Goal: Task Accomplishment & Management: Manage account settings

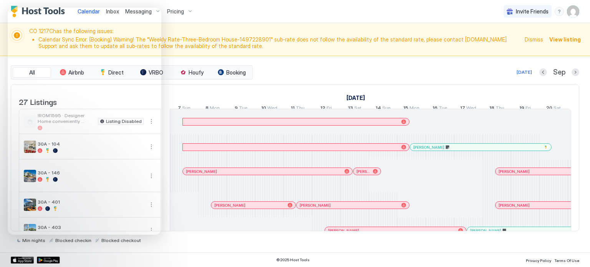
scroll to position [0, 427]
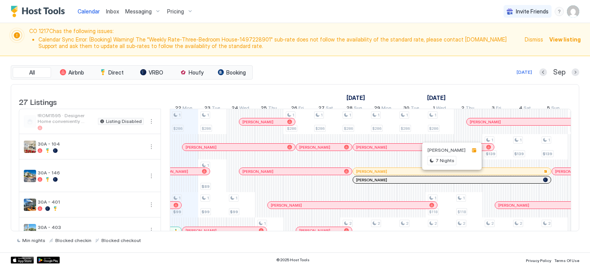
click at [447, 174] on div at bounding box center [448, 171] width 6 height 6
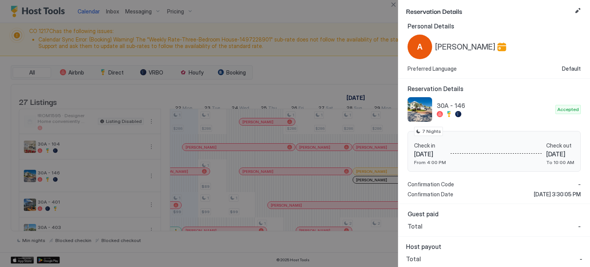
scroll to position [7, 0]
click at [369, 186] on div at bounding box center [295, 133] width 590 height 267
click at [392, 4] on button "Close" at bounding box center [393, 4] width 9 height 9
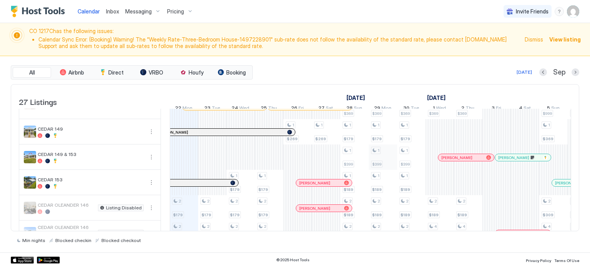
scroll to position [192, 0]
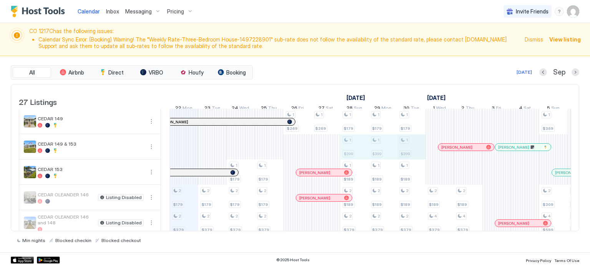
drag, startPoint x: 360, startPoint y: 155, endPoint x: 403, endPoint y: 153, distance: 43.1
click at [403, 153] on div "1 $286 1 $99 2 $179 2 $379 2 $179 1 $179 1 $169 1 $80-$86 1 $92 1 $99 1 $169 1 …" at bounding box center [511, 270] width 1536 height 706
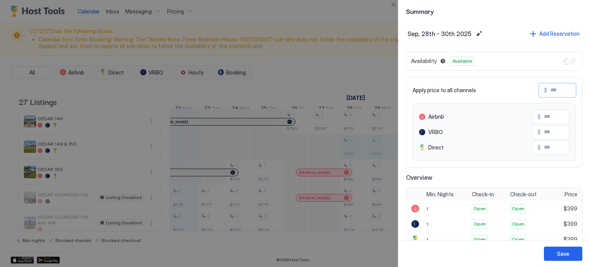
click at [549, 89] on input "Input Field" at bounding box center [578, 90] width 61 height 13
type input "*"
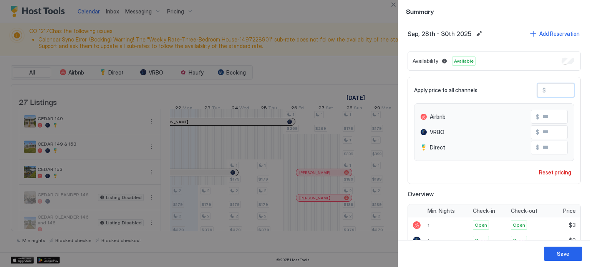
type input "**"
type input "***"
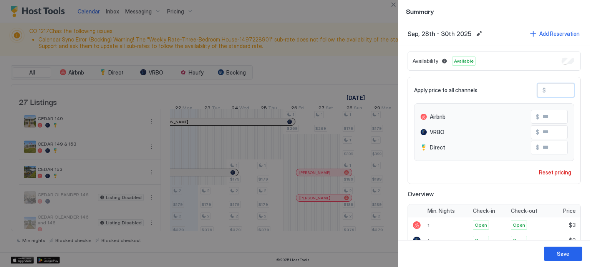
type input "***"
click at [562, 254] on div "Save" at bounding box center [563, 254] width 12 height 8
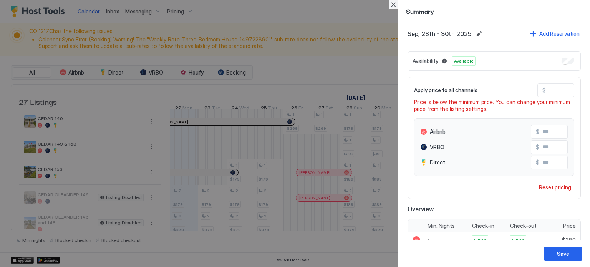
click at [392, 3] on button "Close" at bounding box center [393, 4] width 9 height 9
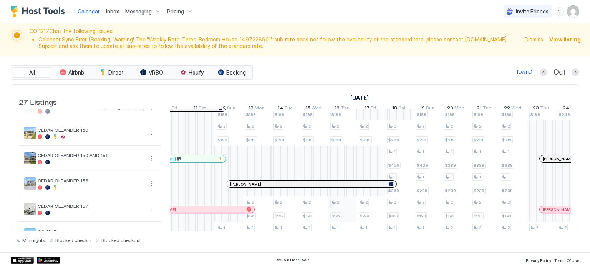
scroll to position [346, 0]
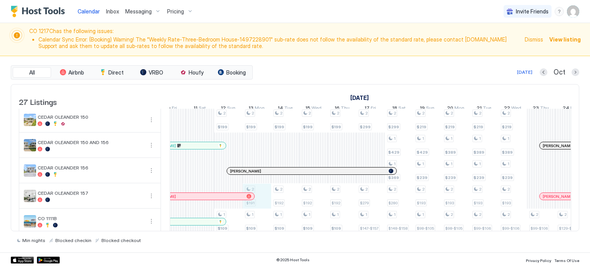
drag, startPoint x: 266, startPoint y: 206, endPoint x: 269, endPoint y: 199, distance: 6.7
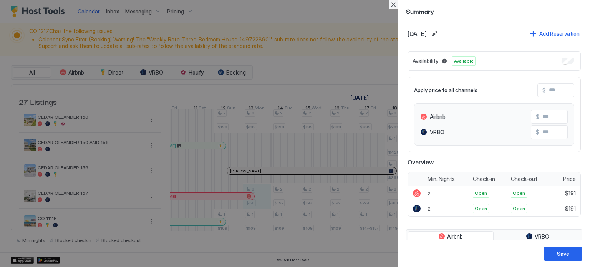
click at [394, 2] on button "Close" at bounding box center [393, 4] width 9 height 9
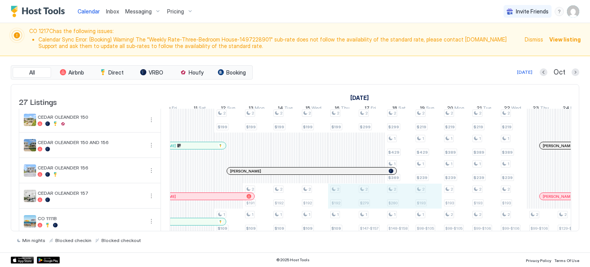
drag, startPoint x: 340, startPoint y: 206, endPoint x: 421, endPoint y: 203, distance: 81.5
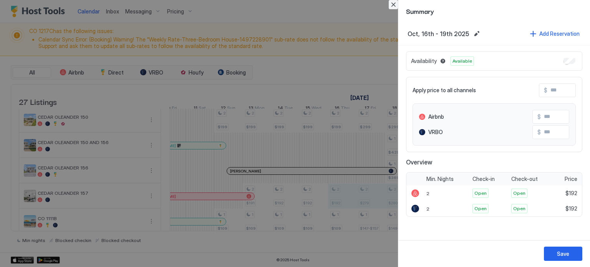
click at [392, 3] on button "Close" at bounding box center [393, 4] width 9 height 9
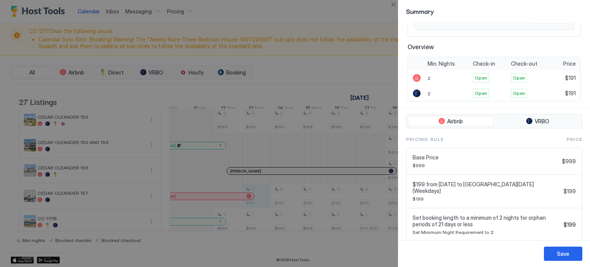
scroll to position [189, 0]
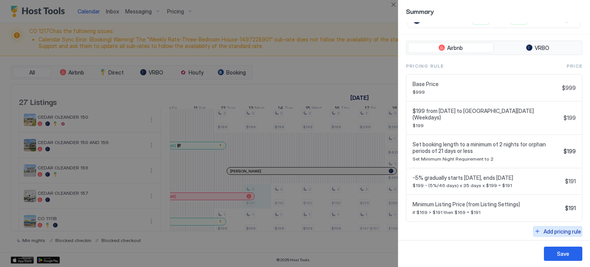
click at [544, 228] on div "Add pricing rule" at bounding box center [563, 232] width 38 height 8
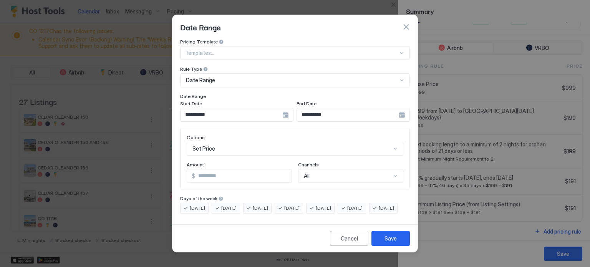
click at [287, 109] on div "**********" at bounding box center [236, 115] width 113 height 14
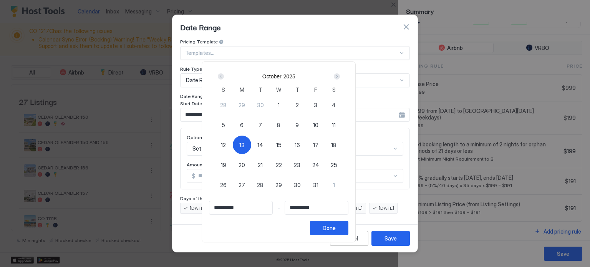
click at [251, 143] on div "13" at bounding box center [242, 145] width 18 height 18
type input "**********"
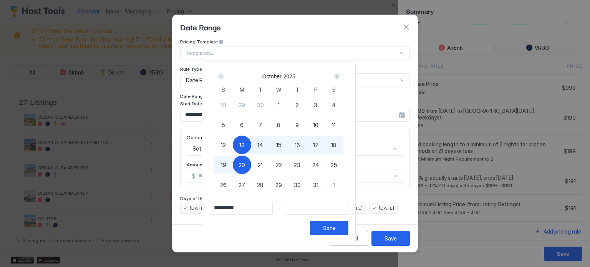
click at [245, 165] on span "20" at bounding box center [242, 165] width 7 height 8
type input "**********"
click at [336, 228] on div "Done" at bounding box center [329, 228] width 13 height 8
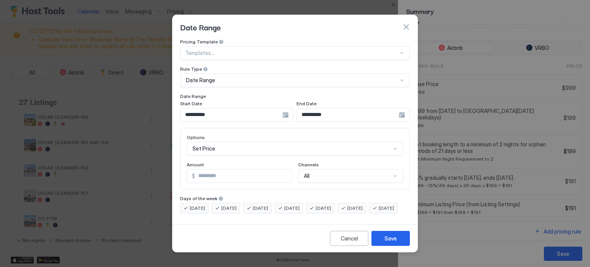
click at [224, 143] on div "Set Price" at bounding box center [295, 149] width 217 height 14
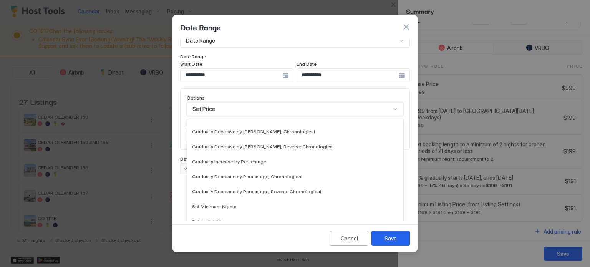
scroll to position [139, 0]
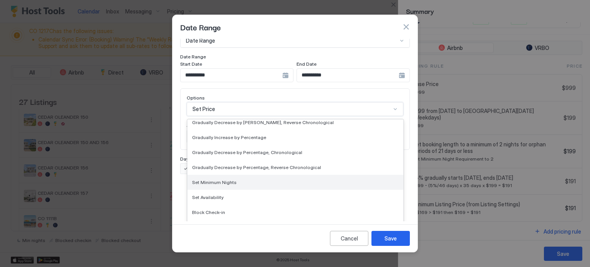
click at [223, 179] on span "Set Minimum Nights" at bounding box center [214, 182] width 45 height 6
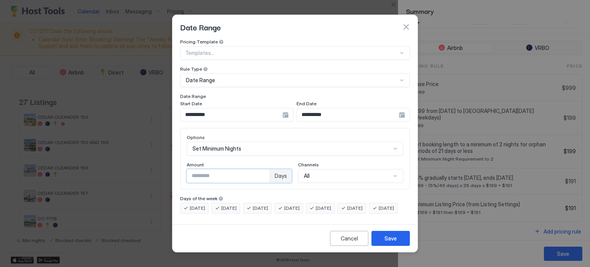
click at [203, 173] on input "*" at bounding box center [228, 175] width 83 height 13
click at [203, 172] on input "*" at bounding box center [228, 175] width 83 height 13
type input "*"
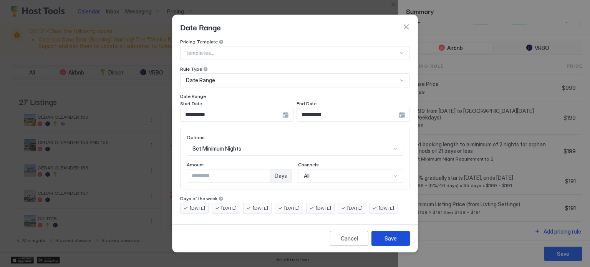
click at [384, 246] on button "Save" at bounding box center [391, 238] width 38 height 15
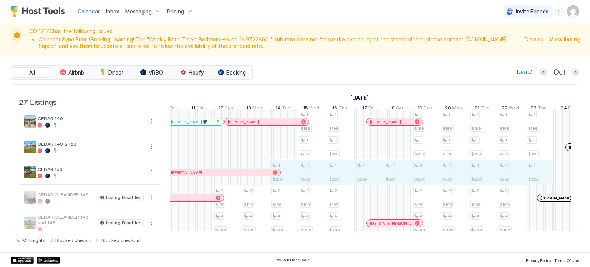
scroll to position [0, 954]
drag, startPoint x: 289, startPoint y: 179, endPoint x: 534, endPoint y: 179, distance: 245.2
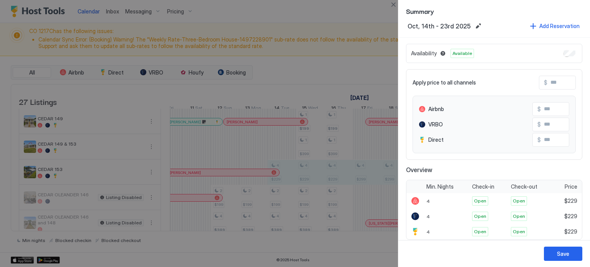
scroll to position [12, 0]
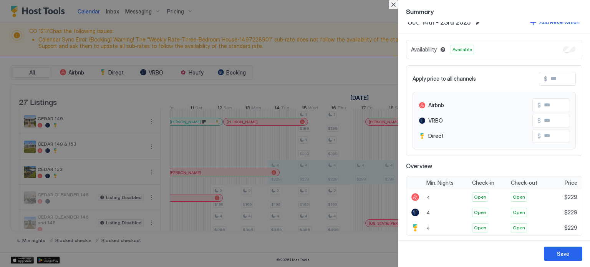
click at [394, 4] on button "Close" at bounding box center [393, 4] width 9 height 9
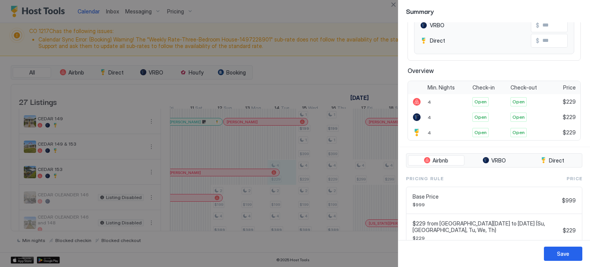
scroll to position [186, 0]
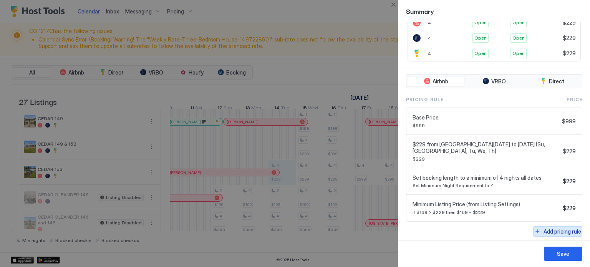
click at [546, 233] on button "Add pricing rule" at bounding box center [557, 231] width 49 height 10
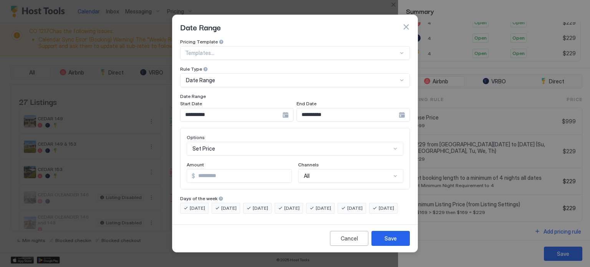
click at [284, 108] on div "**********" at bounding box center [236, 115] width 113 height 14
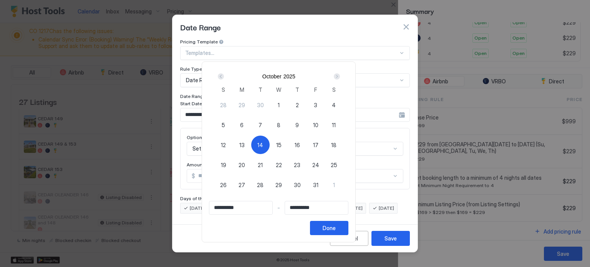
click at [245, 146] on span "13" at bounding box center [241, 145] width 5 height 8
type input "**********"
click at [245, 146] on span "13" at bounding box center [241, 145] width 5 height 8
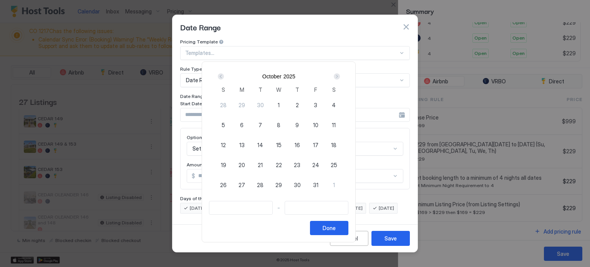
click at [245, 145] on span "13" at bounding box center [241, 145] width 5 height 8
click at [245, 144] on span "13" at bounding box center [241, 145] width 5 height 8
click at [336, 224] on div "Done" at bounding box center [329, 228] width 13 height 8
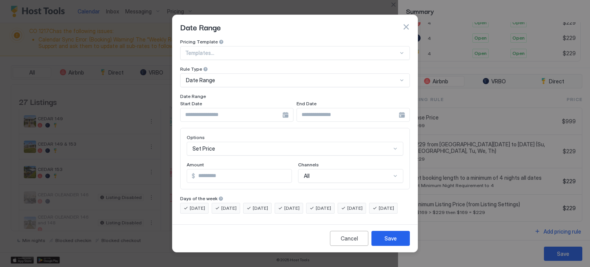
click at [285, 109] on div at bounding box center [236, 115] width 113 height 14
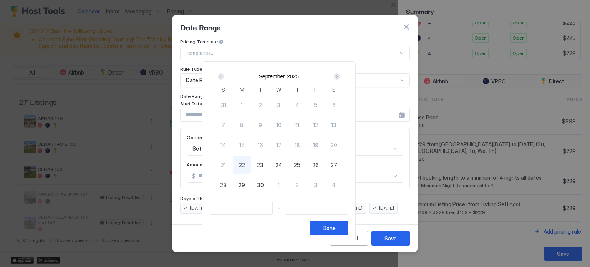
click at [340, 76] on div "Next" at bounding box center [337, 76] width 6 height 6
click at [245, 142] on span "13" at bounding box center [241, 145] width 5 height 8
click at [245, 143] on span "13" at bounding box center [241, 145] width 5 height 8
click at [336, 226] on div "Done" at bounding box center [329, 228] width 13 height 8
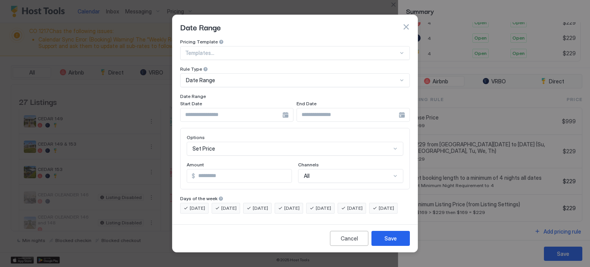
click at [283, 108] on div at bounding box center [236, 115] width 113 height 14
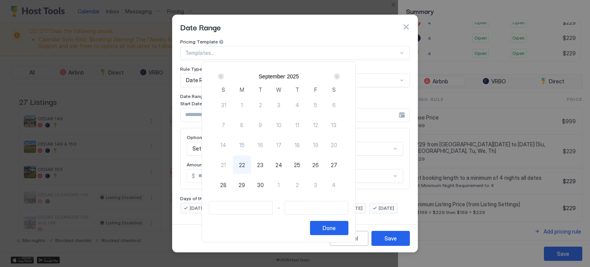
click at [342, 76] on div "Next" at bounding box center [336, 76] width 9 height 9
click at [251, 143] on div "13" at bounding box center [242, 145] width 18 height 18
click at [245, 146] on span "13" at bounding box center [241, 145] width 5 height 8
click at [336, 227] on div "Done" at bounding box center [329, 228] width 13 height 8
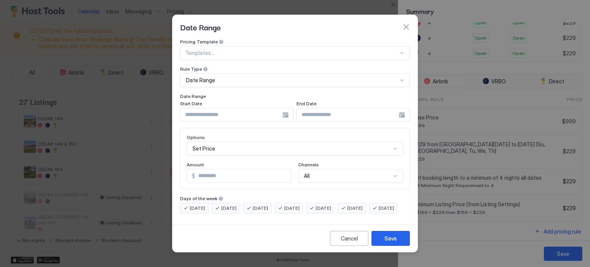
drag, startPoint x: 405, startPoint y: 18, endPoint x: 404, endPoint y: 22, distance: 3.9
click at [405, 23] on button "button" at bounding box center [406, 27] width 8 height 8
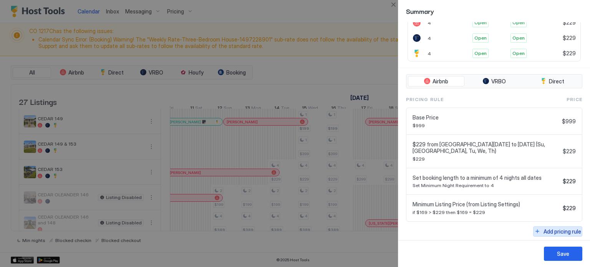
click at [544, 229] on div "Add pricing rule" at bounding box center [563, 232] width 38 height 8
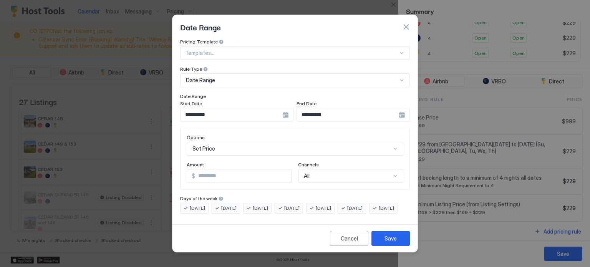
click at [289, 110] on div "**********" at bounding box center [236, 115] width 113 height 14
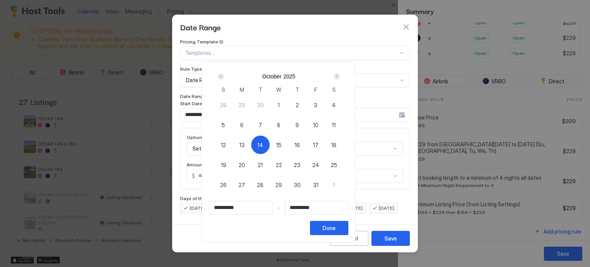
click at [251, 144] on div "13" at bounding box center [242, 145] width 18 height 18
type input "**********"
click at [319, 167] on span "24" at bounding box center [315, 165] width 7 height 8
type input "**********"
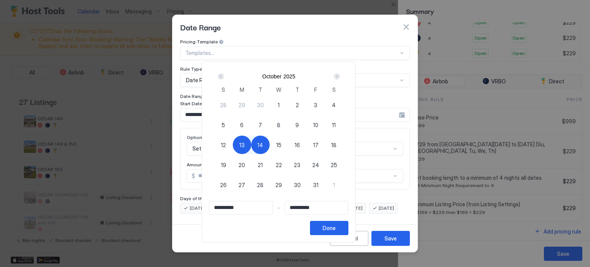
type input "**********"
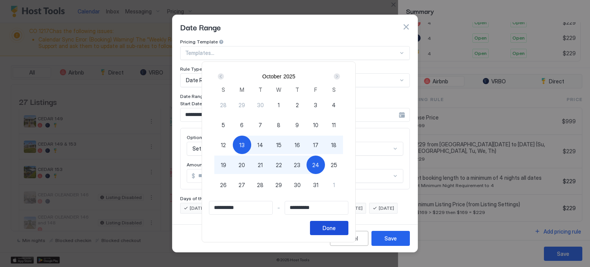
click at [336, 229] on div "Done" at bounding box center [329, 228] width 13 height 8
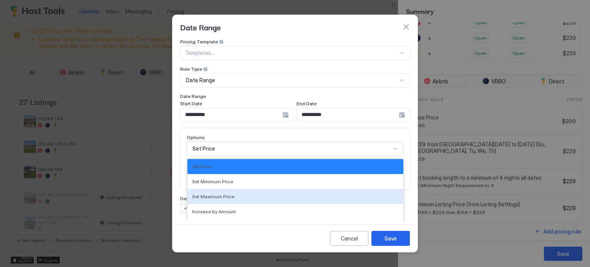
scroll to position [40, 0]
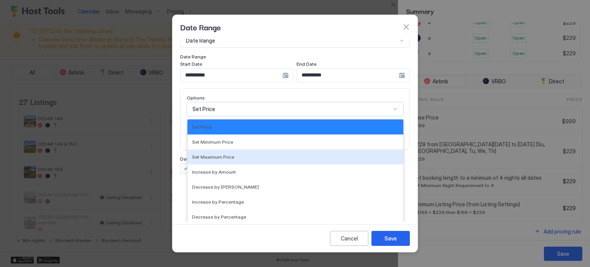
click at [236, 116] on div "17 results available. Use Up and Down to choose options, press Enter to select …" at bounding box center [295, 109] width 217 height 14
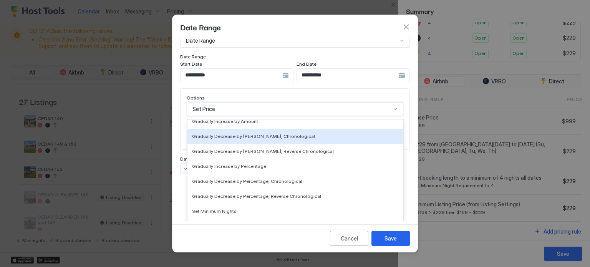
scroll to position [139, 0]
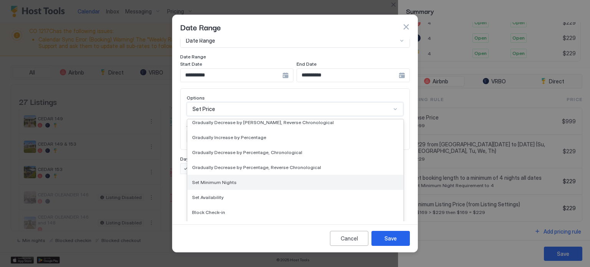
click at [225, 179] on span "Set Minimum Nights" at bounding box center [214, 182] width 45 height 6
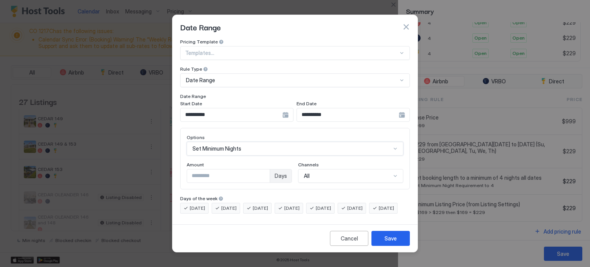
scroll to position [0, 0]
click at [201, 170] on input "*" at bounding box center [228, 175] width 83 height 13
type input "*"
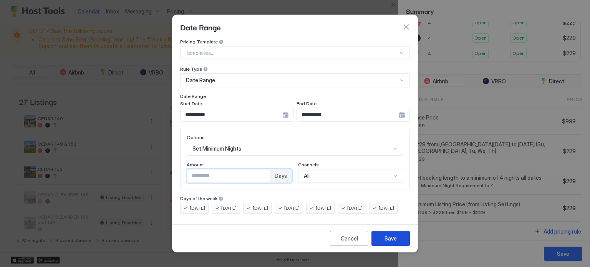
click at [390, 242] on div "Save" at bounding box center [391, 238] width 12 height 8
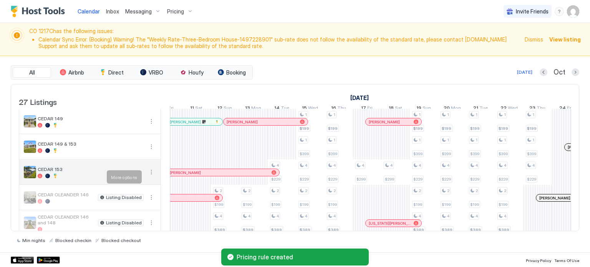
click at [149, 177] on button "More options" at bounding box center [151, 172] width 9 height 9
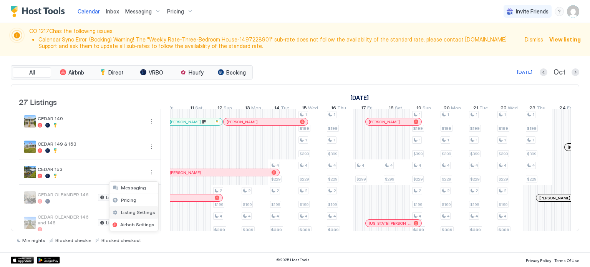
click at [136, 211] on span "Listing Settings" at bounding box center [138, 212] width 34 height 6
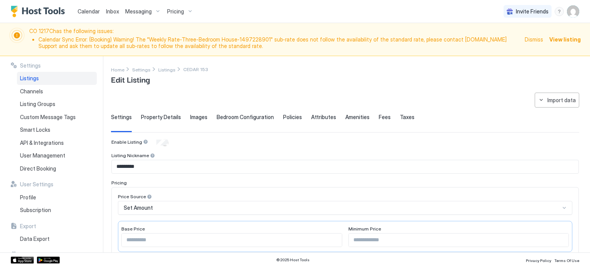
click at [24, 78] on span "Listings" at bounding box center [29, 78] width 19 height 7
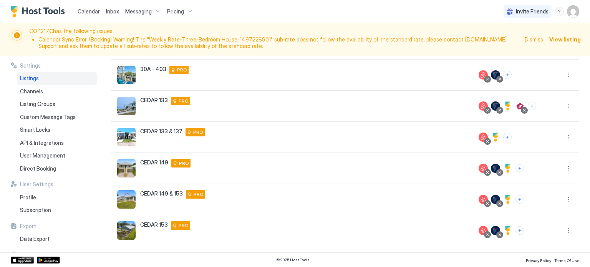
scroll to position [214, 0]
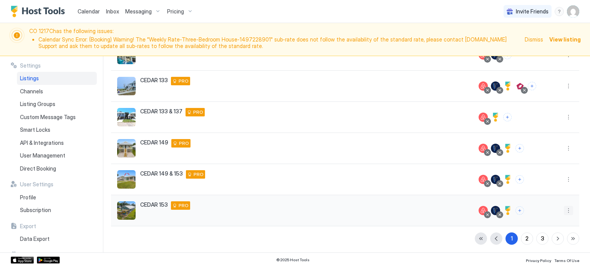
click at [564, 211] on button "More options" at bounding box center [568, 210] width 9 height 9
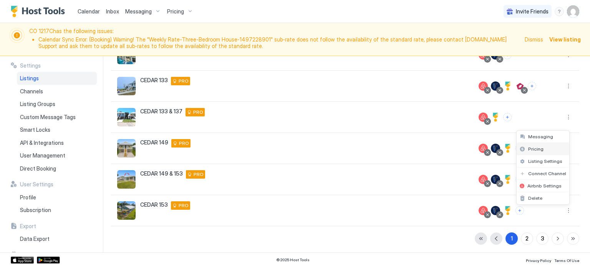
click at [535, 149] on span "Pricing" at bounding box center [535, 149] width 15 height 6
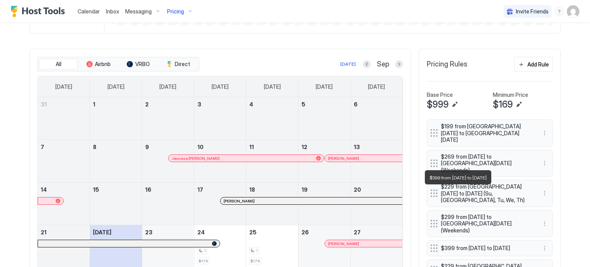
scroll to position [231, 0]
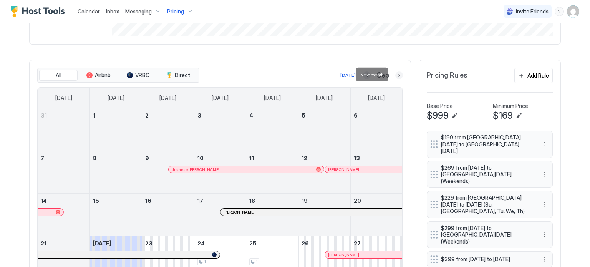
click at [395, 74] on button "Next month" at bounding box center [399, 75] width 8 height 8
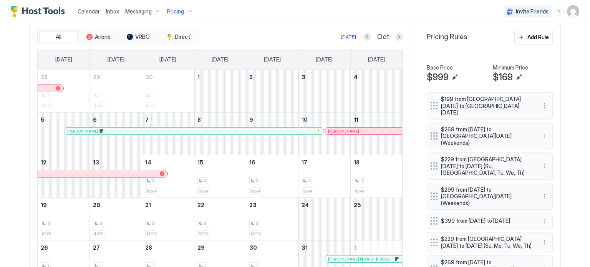
scroll to position [192, 0]
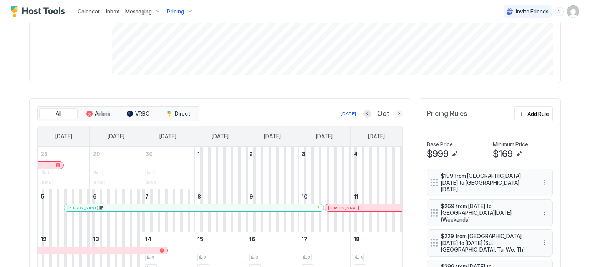
click at [397, 114] on button "Next month" at bounding box center [399, 114] width 8 height 8
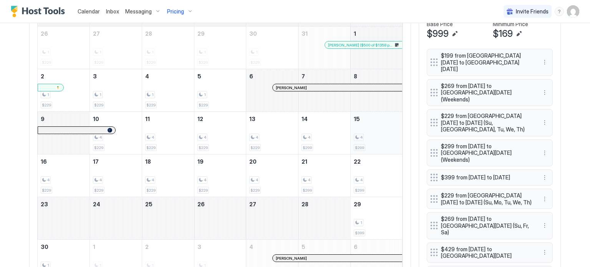
scroll to position [346, 0]
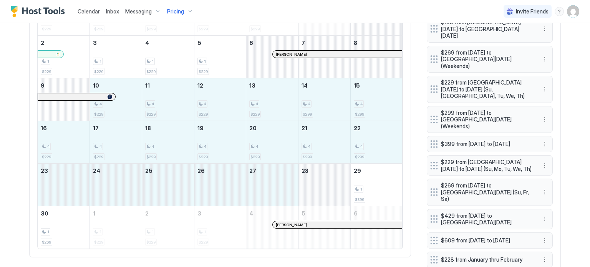
drag, startPoint x: 121, startPoint y: 93, endPoint x: 341, endPoint y: 182, distance: 236.9
click at [341, 182] on tbody "26 1 $229 27 1 $229 28 1 $229 29 1 $229 30 1 $229 31 [PERSON_NAME] ($500 of $13…" at bounding box center [220, 121] width 365 height 256
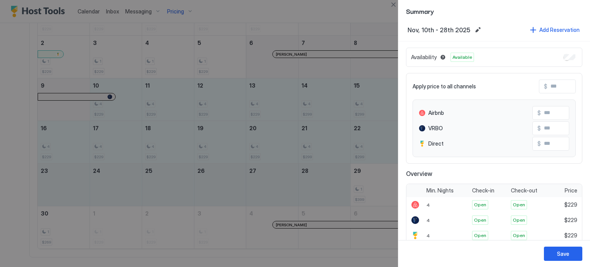
scroll to position [0, 0]
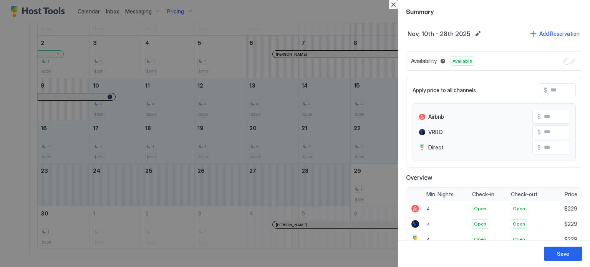
click at [391, 3] on button "Close" at bounding box center [393, 4] width 9 height 9
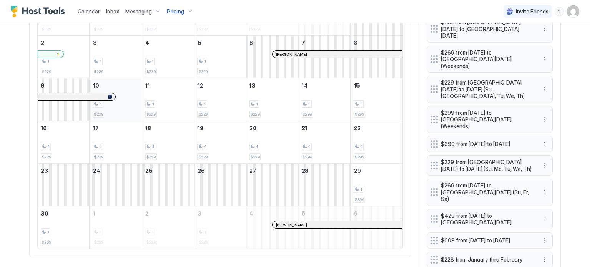
click at [119, 93] on div "4 $229" at bounding box center [116, 99] width 46 height 36
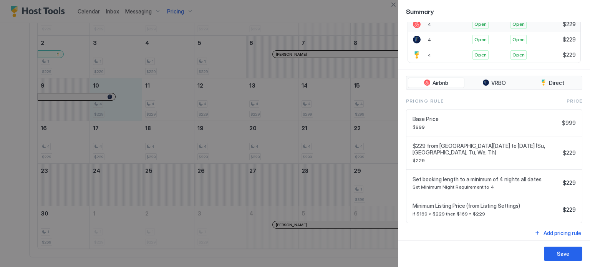
scroll to position [186, 0]
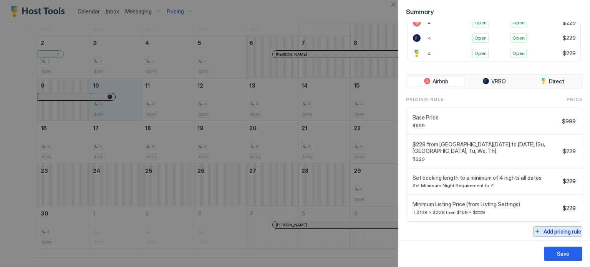
click at [549, 231] on div "Add pricing rule" at bounding box center [563, 232] width 38 height 8
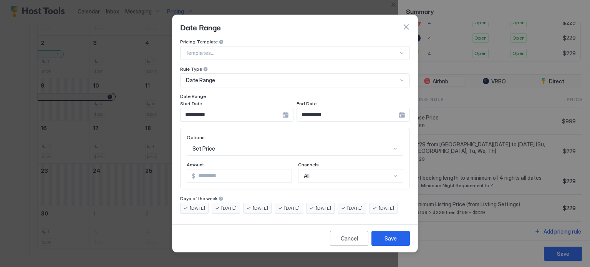
click at [286, 110] on div "**********" at bounding box center [236, 115] width 113 height 14
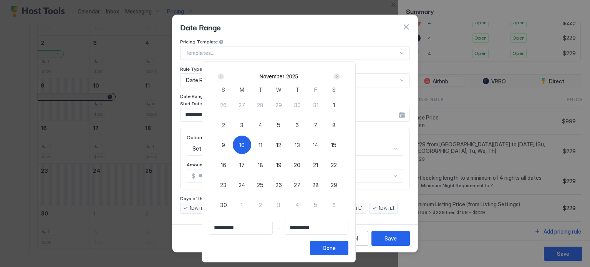
click at [225, 144] on span "9" at bounding box center [223, 145] width 3 height 8
type input "**********"
click at [233, 146] on div "9" at bounding box center [223, 145] width 18 height 18
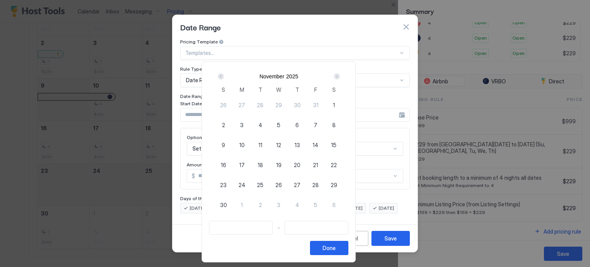
click at [225, 146] on span "9" at bounding box center [223, 145] width 3 height 8
click at [349, 249] on button "Done" at bounding box center [329, 248] width 38 height 14
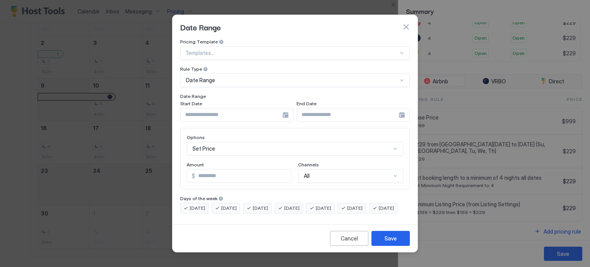
click at [281, 108] on input "Input Field" at bounding box center [232, 114] width 102 height 13
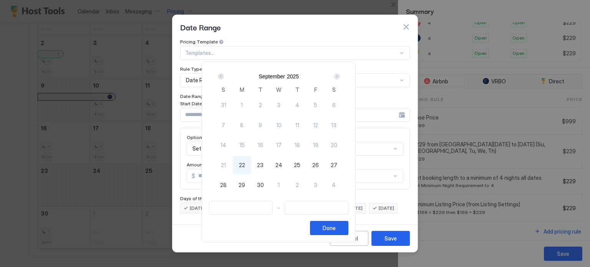
click at [406, 20] on div at bounding box center [295, 133] width 590 height 267
type input "**********"
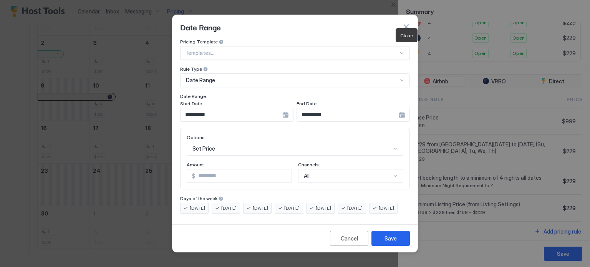
click at [405, 23] on button "button" at bounding box center [406, 27] width 8 height 8
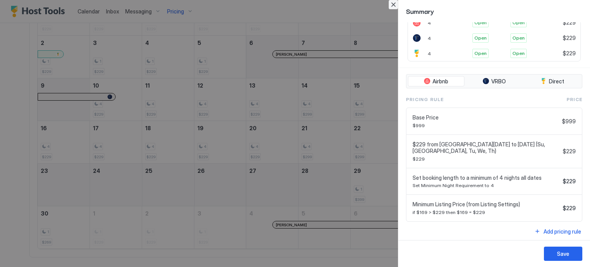
click at [394, 5] on button "Close" at bounding box center [393, 4] width 9 height 9
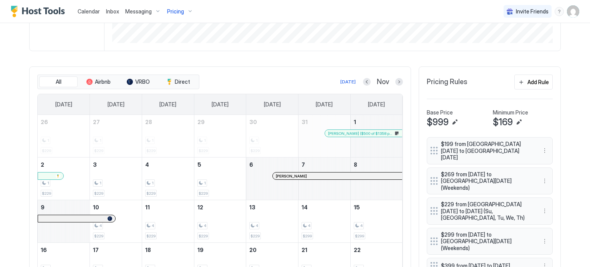
scroll to position [218, 0]
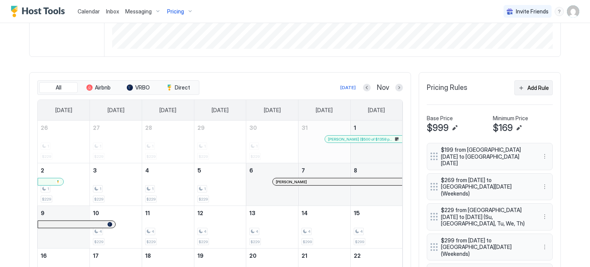
click at [518, 87] on button "Add Rule" at bounding box center [534, 87] width 38 height 15
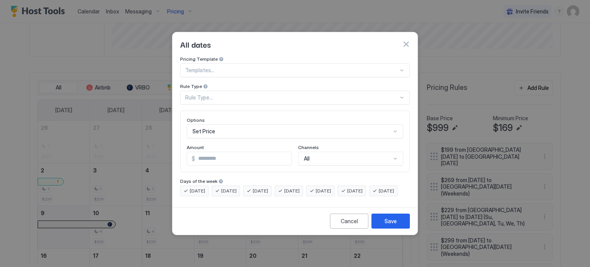
click at [252, 95] on div "Rule Type..." at bounding box center [295, 98] width 230 height 14
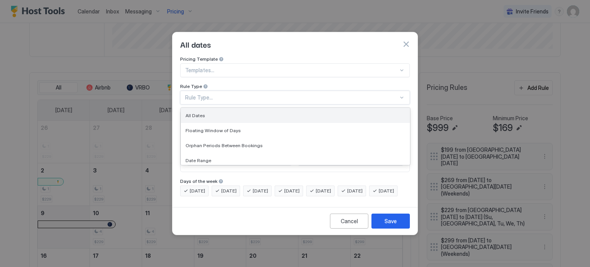
click at [244, 113] on div "All Dates" at bounding box center [296, 116] width 220 height 6
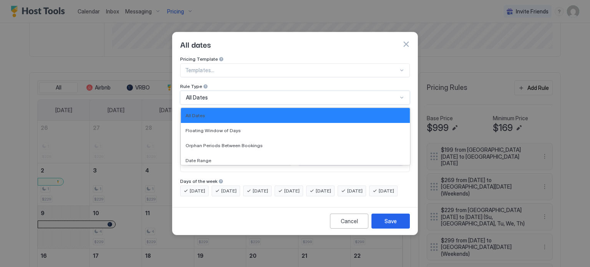
click at [243, 96] on div "All Dates" at bounding box center [295, 98] width 230 height 14
click at [223, 153] on div "Date Range" at bounding box center [295, 160] width 229 height 15
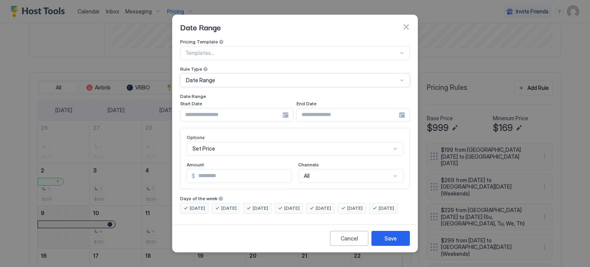
click at [286, 109] on div at bounding box center [236, 115] width 113 height 14
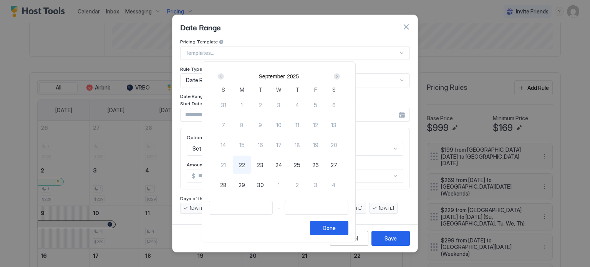
click at [340, 77] on div "Next" at bounding box center [337, 76] width 6 height 6
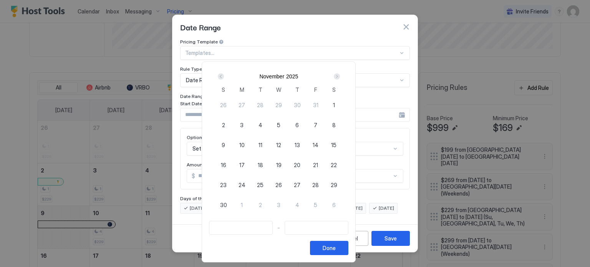
click at [251, 143] on div "10" at bounding box center [242, 145] width 18 height 18
type input "**********"
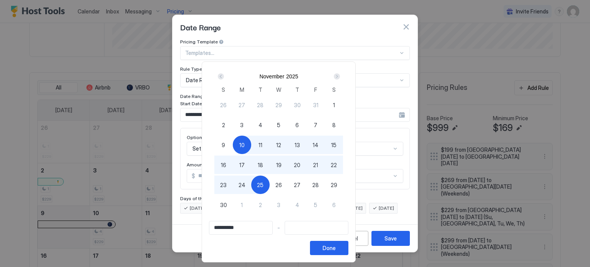
type input "**********"
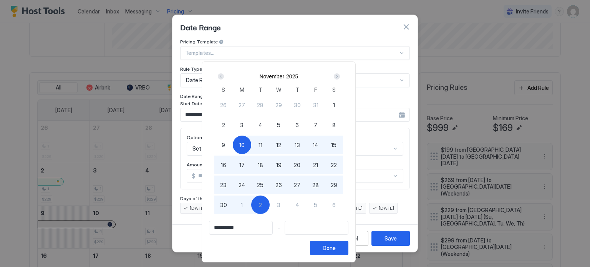
click at [262, 204] on span "2" at bounding box center [260, 205] width 3 height 8
type input "**********"
click at [349, 249] on button "Done" at bounding box center [329, 248] width 38 height 14
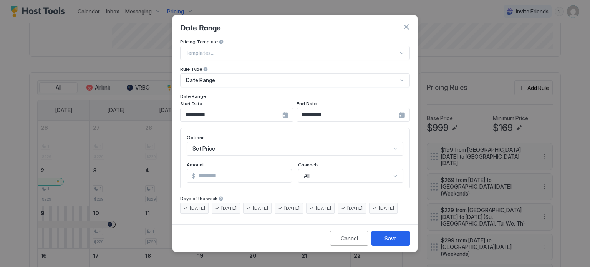
scroll to position [40, 0]
click at [228, 144] on div "Set Price" at bounding box center [295, 149] width 217 height 14
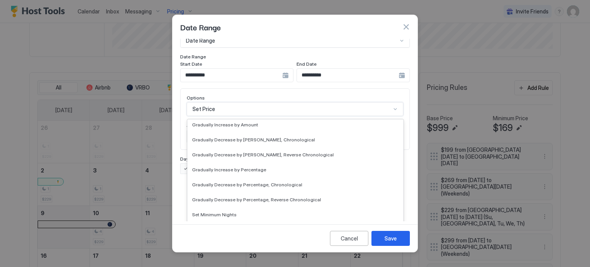
scroll to position [115, 0]
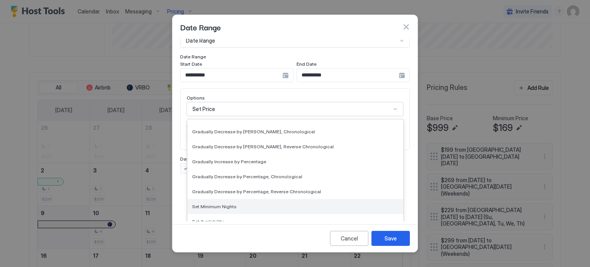
click at [229, 204] on span "Set Minimum Nights" at bounding box center [214, 207] width 45 height 6
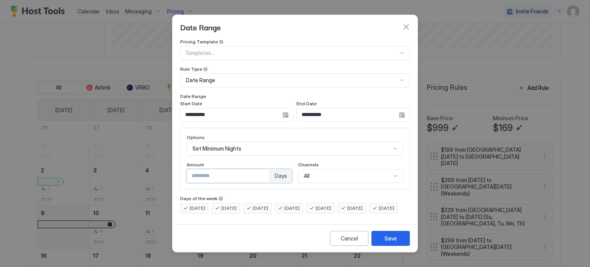
click at [209, 170] on input "*" at bounding box center [228, 175] width 83 height 13
type input "*"
click at [385, 242] on div "Save" at bounding box center [391, 238] width 12 height 8
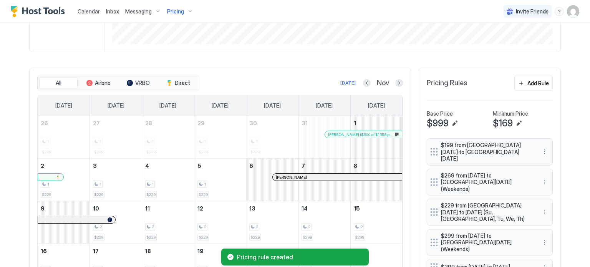
scroll to position [218, 0]
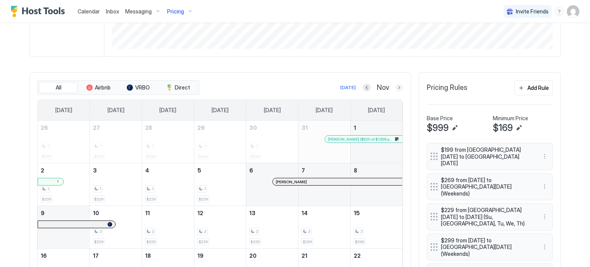
click at [396, 86] on button "Next month" at bounding box center [399, 88] width 8 height 8
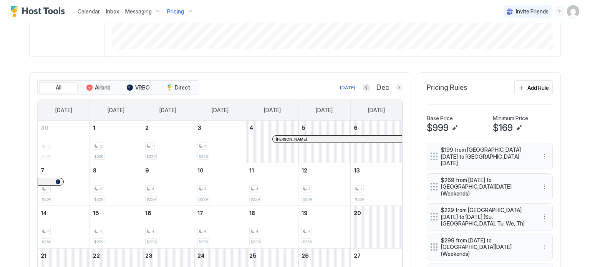
click at [395, 86] on button "Next month" at bounding box center [399, 88] width 8 height 8
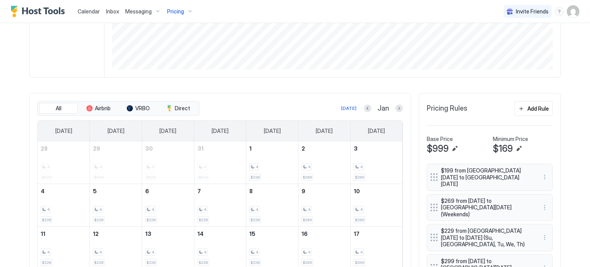
scroll to position [180, 0]
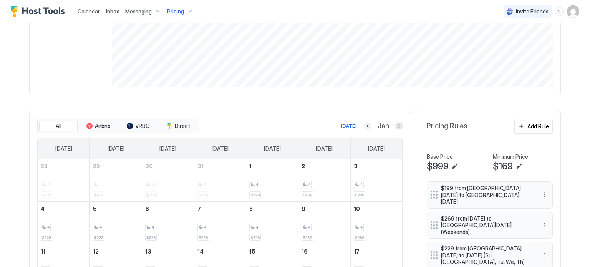
click at [364, 124] on button "Previous month" at bounding box center [368, 126] width 8 height 8
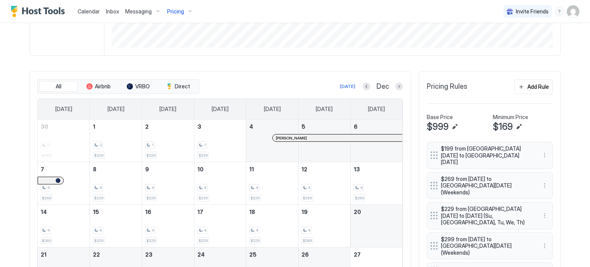
scroll to position [218, 0]
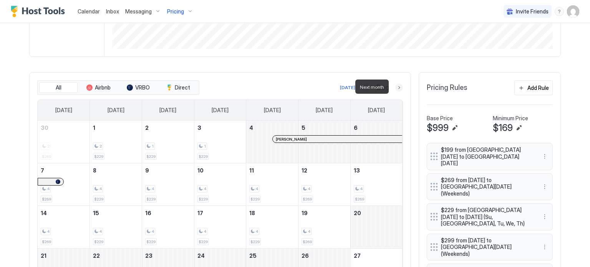
click at [398, 87] on button "Next month" at bounding box center [399, 88] width 8 height 8
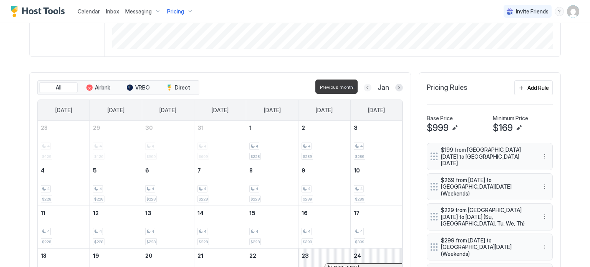
click at [365, 86] on button "Previous month" at bounding box center [368, 88] width 8 height 8
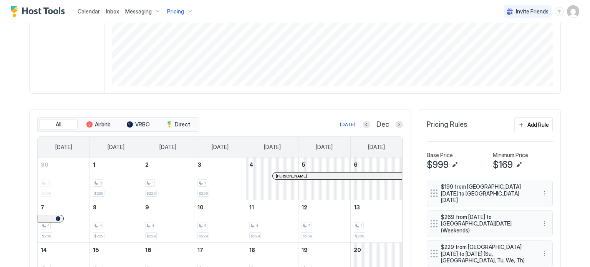
scroll to position [180, 0]
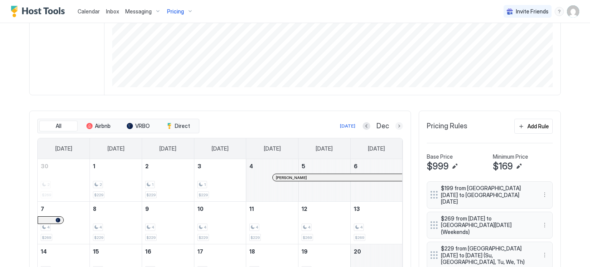
click at [395, 125] on button "Next month" at bounding box center [399, 126] width 8 height 8
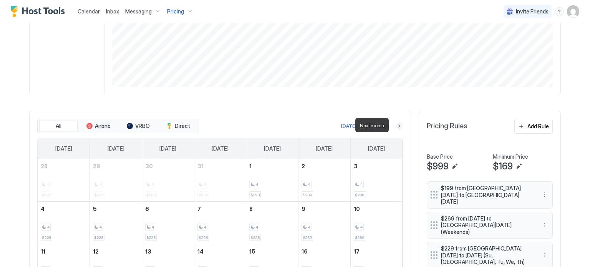
click at [395, 125] on button "Next month" at bounding box center [399, 126] width 8 height 8
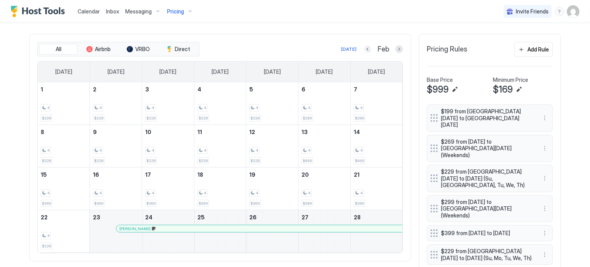
click at [367, 46] on button "Previous month" at bounding box center [368, 49] width 8 height 8
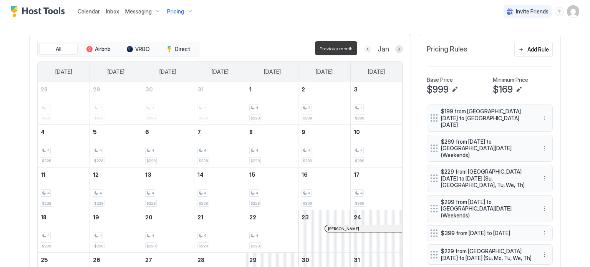
click at [366, 47] on button "Previous month" at bounding box center [368, 49] width 8 height 8
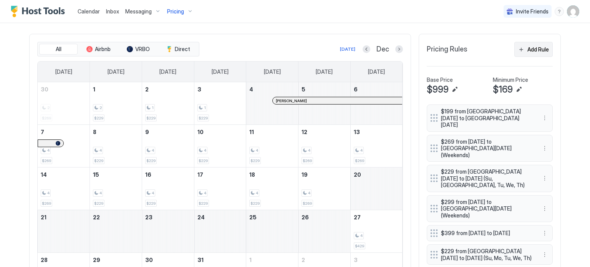
click at [529, 47] on div "Add Rule" at bounding box center [539, 49] width 22 height 8
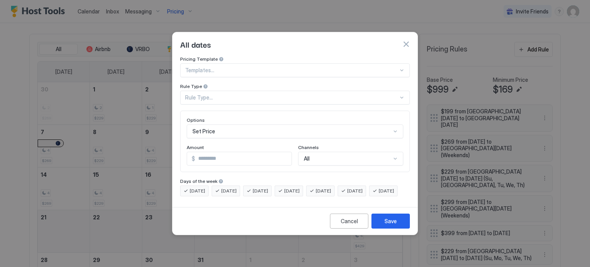
click at [234, 94] on div "Rule Type..." at bounding box center [291, 97] width 213 height 7
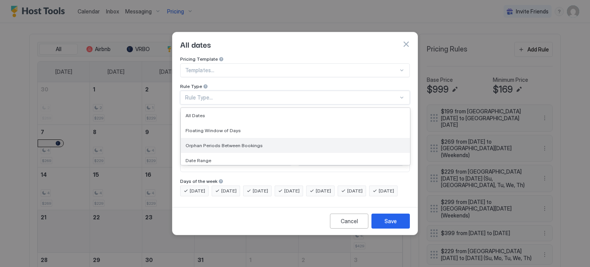
scroll to position [38, 0]
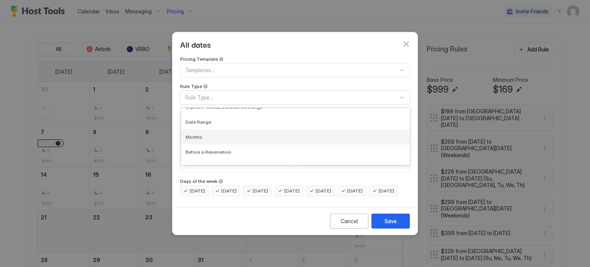
click at [216, 135] on div "Months" at bounding box center [295, 137] width 229 height 15
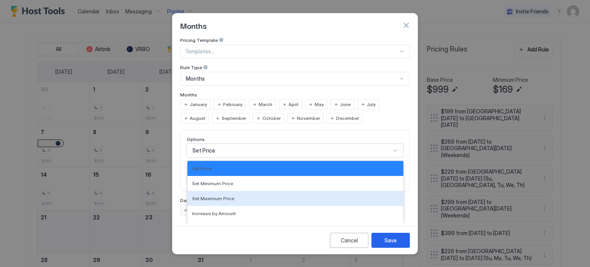
scroll to position [40, 0]
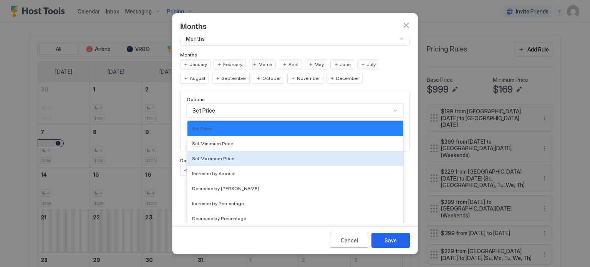
click at [217, 118] on div "17 results available. Use Up and Down to choose options, press Enter to select …" at bounding box center [295, 111] width 217 height 14
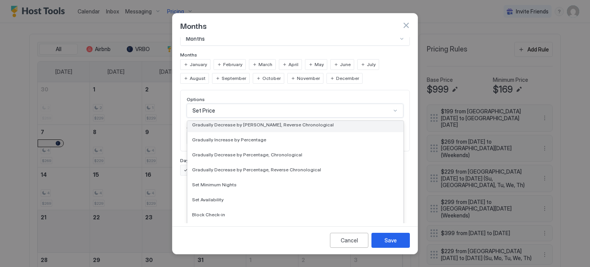
scroll to position [139, 0]
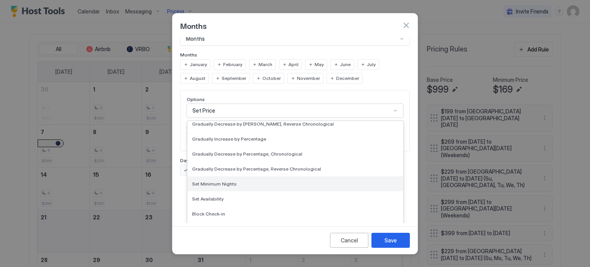
click at [229, 181] on span "Set Minimum Nights" at bounding box center [214, 184] width 45 height 6
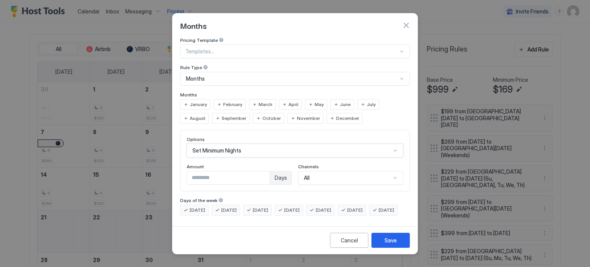
click at [206, 171] on input "*" at bounding box center [228, 177] width 83 height 13
click at [204, 101] on span "January" at bounding box center [198, 104] width 17 height 7
click at [226, 101] on span "February" at bounding box center [232, 104] width 19 height 7
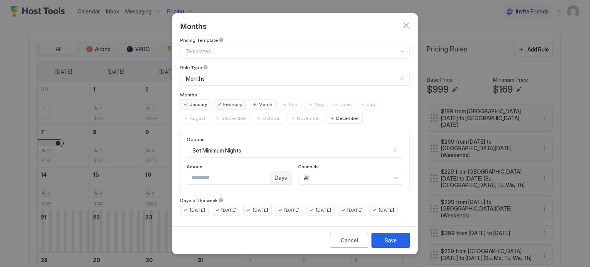
click at [336, 115] on span "December" at bounding box center [347, 118] width 23 height 7
click at [222, 172] on input "*" at bounding box center [228, 177] width 83 height 13
type input "*"
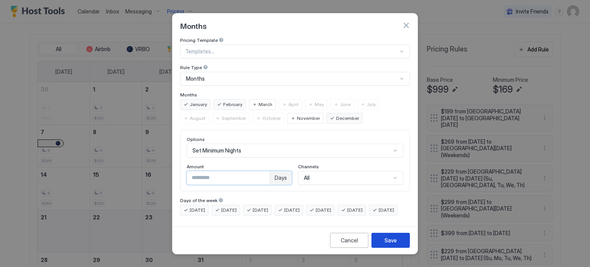
click at [387, 244] on div "Save" at bounding box center [391, 240] width 12 height 8
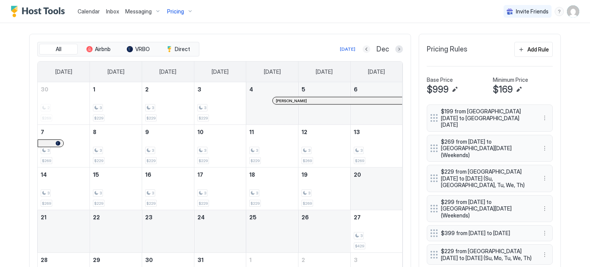
click at [364, 49] on button "Previous month" at bounding box center [367, 49] width 8 height 8
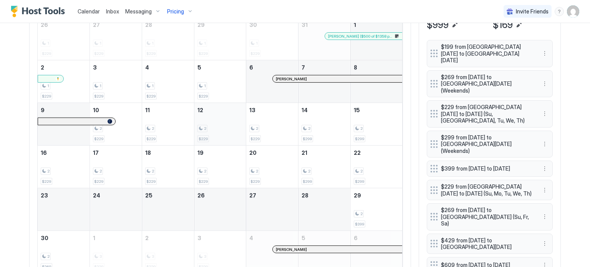
scroll to position [295, 0]
